Goal: Navigation & Orientation: Find specific page/section

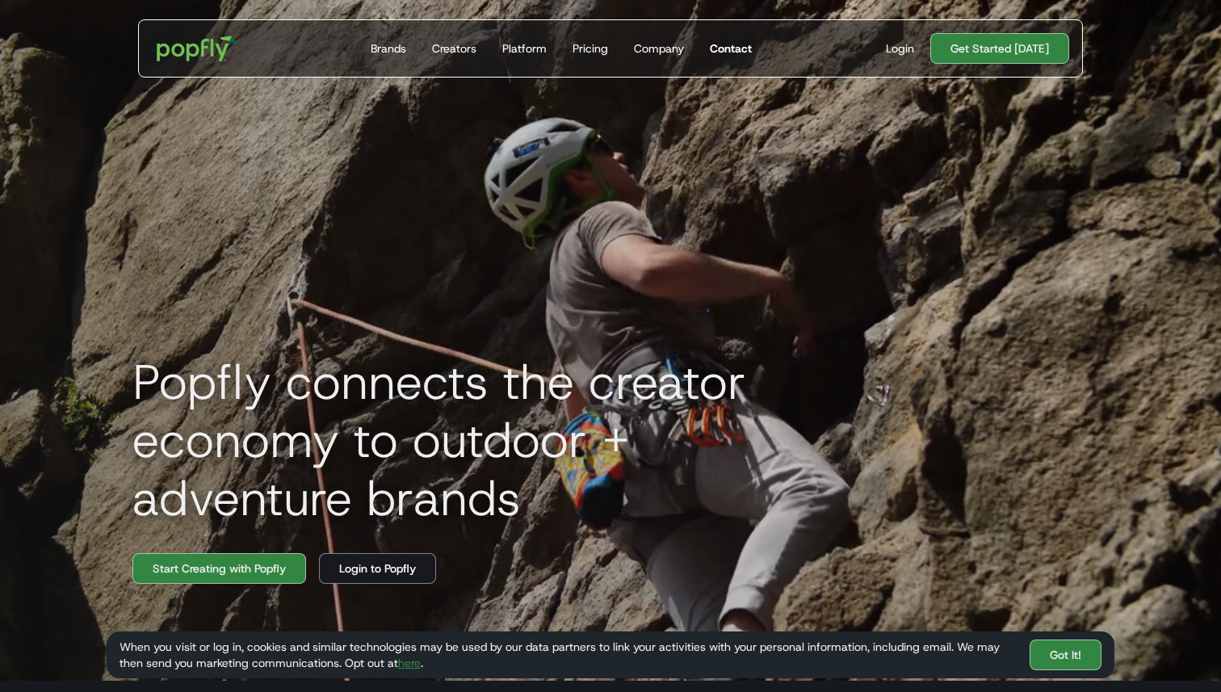
click at [723, 58] on link "Contact" at bounding box center [731, 48] width 55 height 57
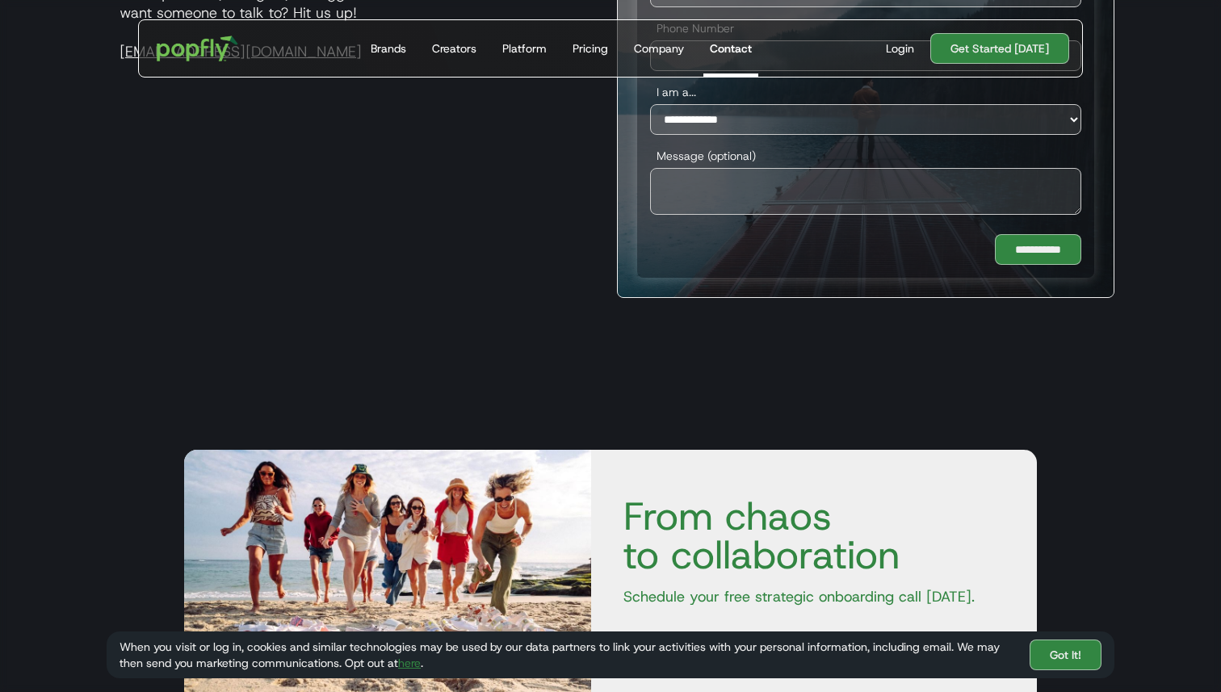
scroll to position [848, 0]
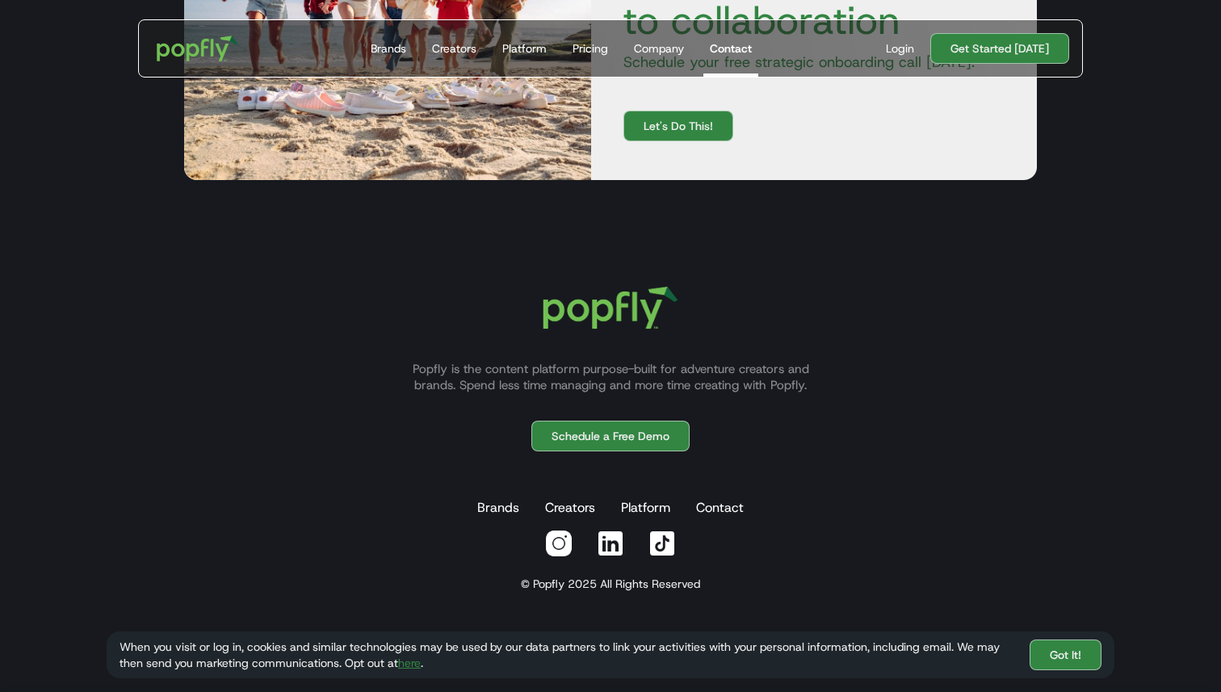
click at [606, 546] on img at bounding box center [610, 543] width 29 height 29
click at [898, 341] on div "Popfly is the content platform purpose-built for adventure creators and brands.…" at bounding box center [611, 421] width 1008 height 309
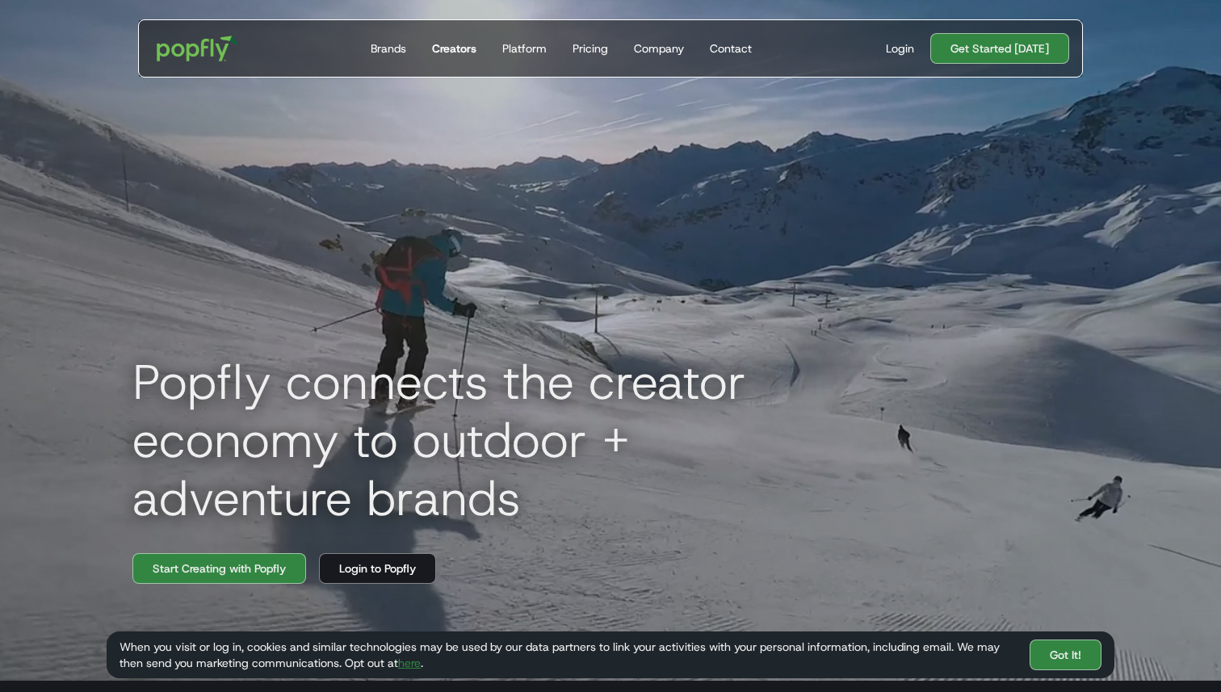
click at [456, 49] on div "Creators" at bounding box center [454, 48] width 44 height 16
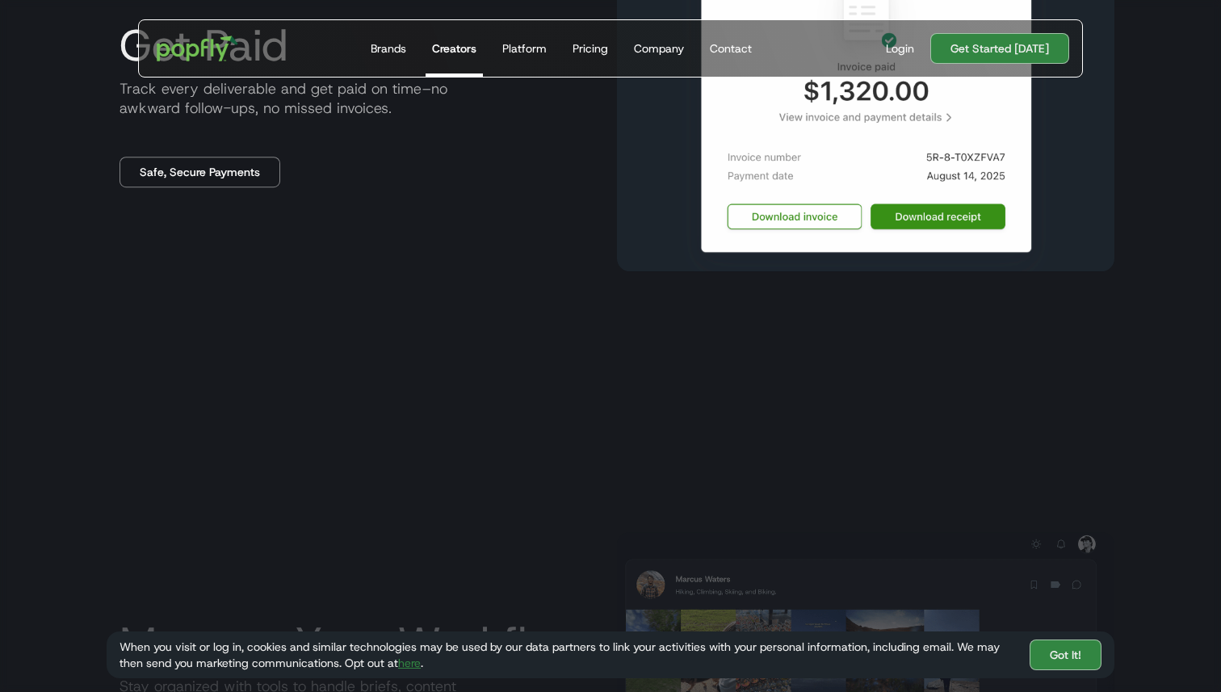
scroll to position [1959, 0]
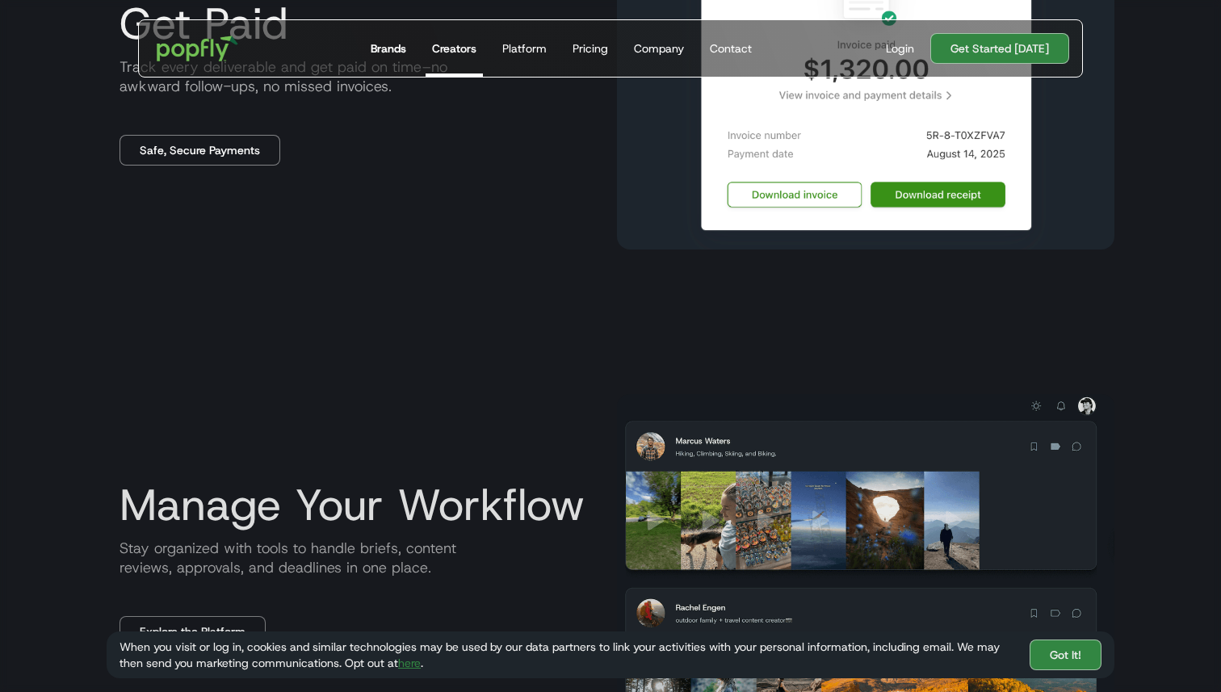
click at [406, 51] on div "Brands" at bounding box center [389, 48] width 36 height 16
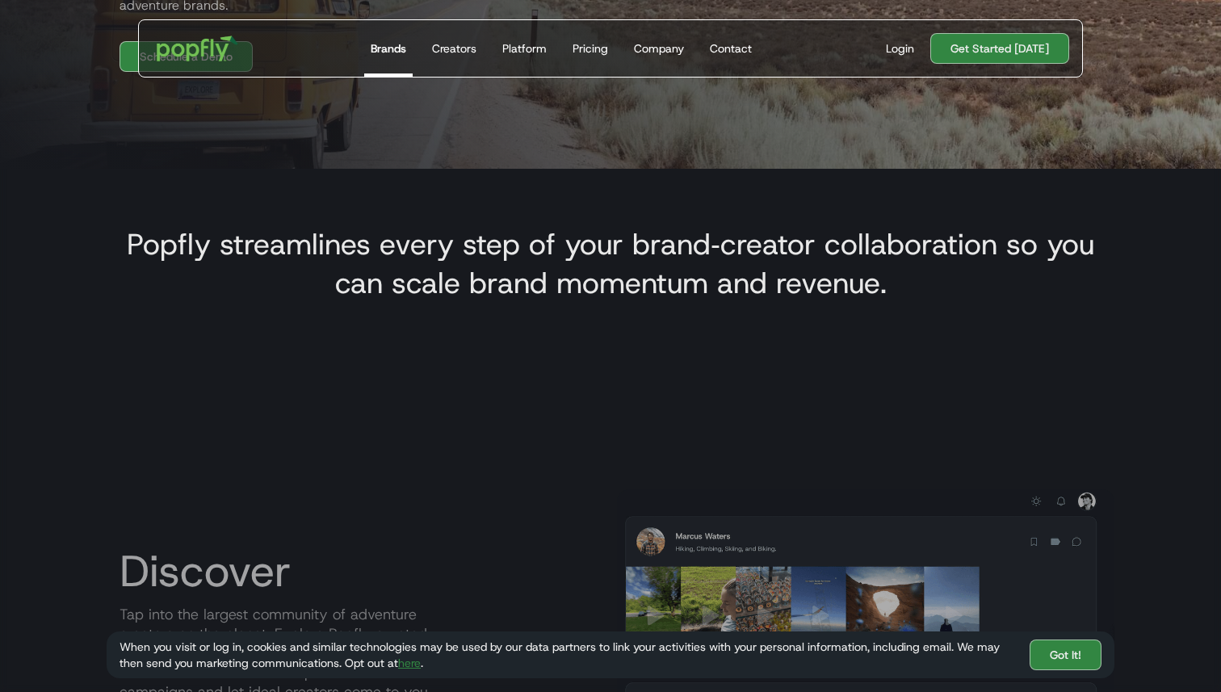
scroll to position [519, 0]
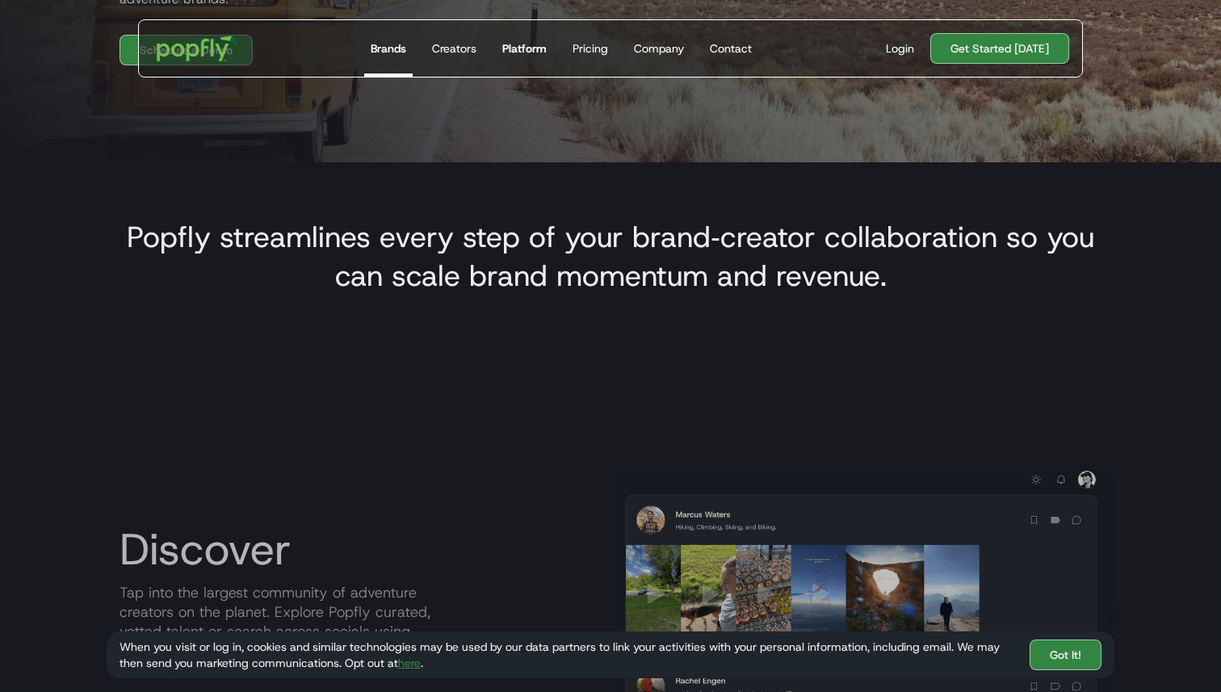
click at [511, 49] on div "Platform" at bounding box center [524, 48] width 44 height 16
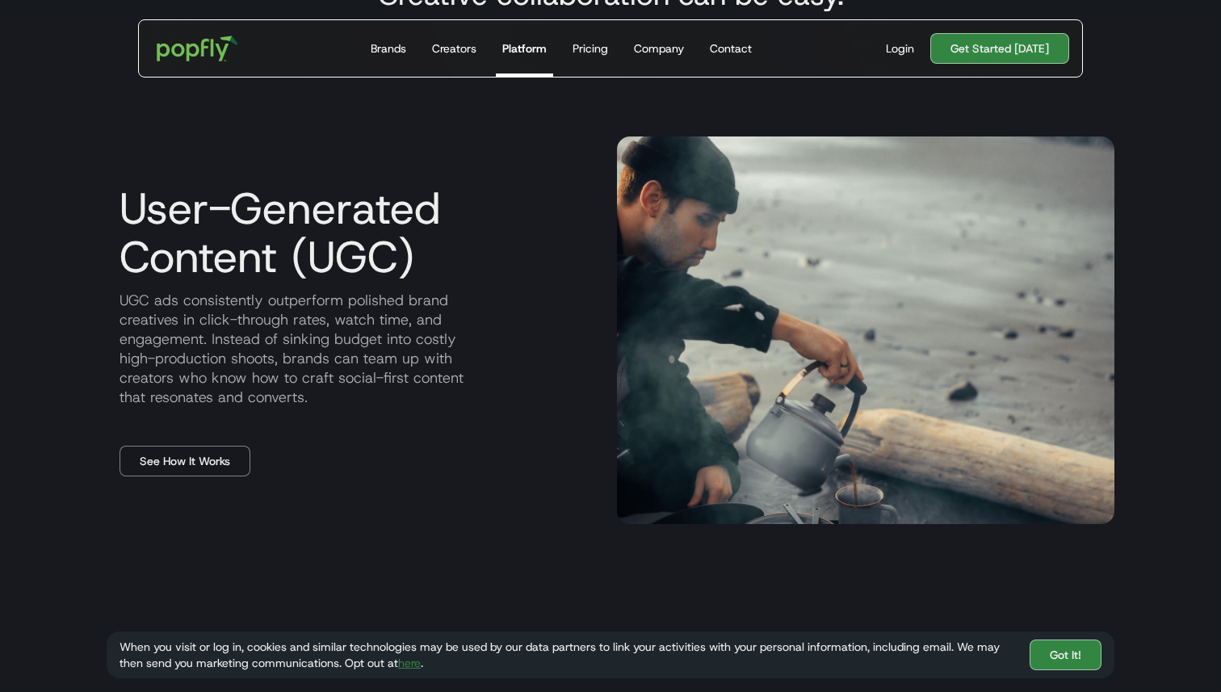
scroll to position [775, 0]
